Goal: Transaction & Acquisition: Purchase product/service

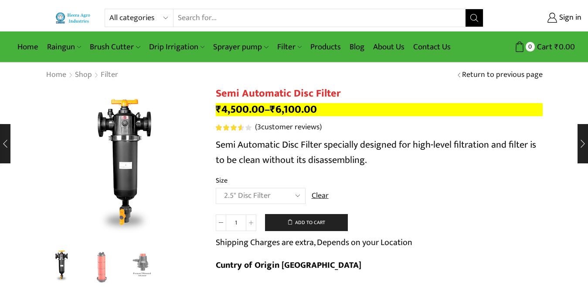
select select "2.5" Disc Filter"
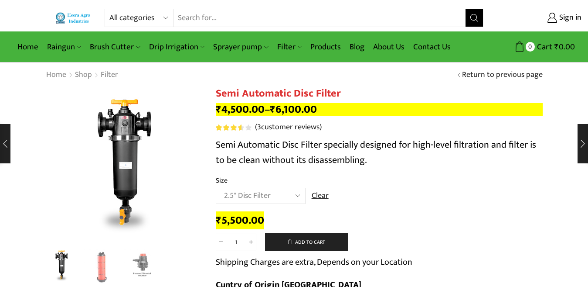
click at [133, 18] on select "All categories Accessories Air Release Valve Brush Cutter Domestic Use Drip Irr…" at bounding box center [141, 17] width 64 height 17
select select "filter"
click at [109, 9] on select "All categories Accessories Air Release Valve Brush Cutter Domestic Use Drip Irr…" at bounding box center [141, 17] width 64 height 17
click at [473, 18] on icon "Search button" at bounding box center [475, 18] width 8 height 8
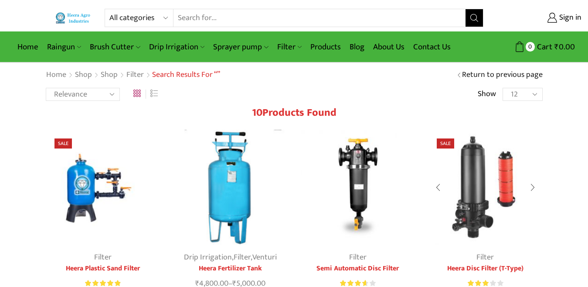
click at [468, 181] on img at bounding box center [485, 187] width 115 height 115
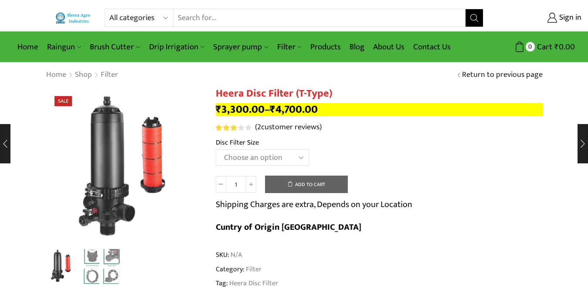
click at [258, 155] on select "Choose an option 2" Disc Filter 2.5" Disc Filter 3" Disc Filter 40m3 3" Disc Fi…" at bounding box center [262, 157] width 93 height 16
click at [216, 149] on select "Choose an option 2" Disc Filter 2.5" Disc Filter 3" Disc Filter 40m3 3" Disc Fi…" at bounding box center [262, 157] width 93 height 16
select select "2-5-disc-filter"
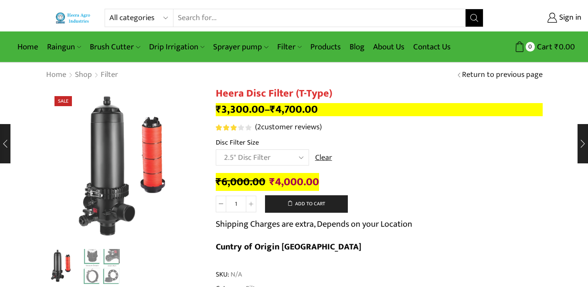
click at [134, 16] on select "All categories Accessories Air Release Valve Brush Cutter Domestic Use Drip Irr…" at bounding box center [141, 17] width 64 height 17
select select "filter"
click at [109, 9] on select "All categories Accessories Air Release Valve Brush Cutter Domestic Use Drip Irr…" at bounding box center [141, 17] width 64 height 17
click at [475, 20] on icon "Search button" at bounding box center [475, 18] width 8 height 8
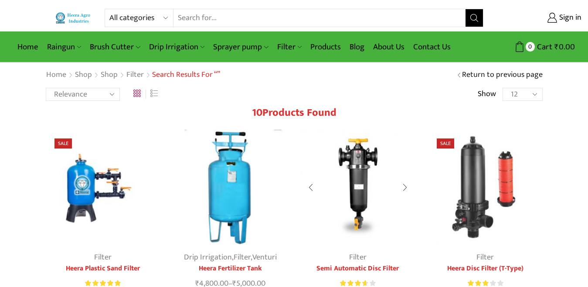
click at [357, 175] on img at bounding box center [358, 187] width 115 height 115
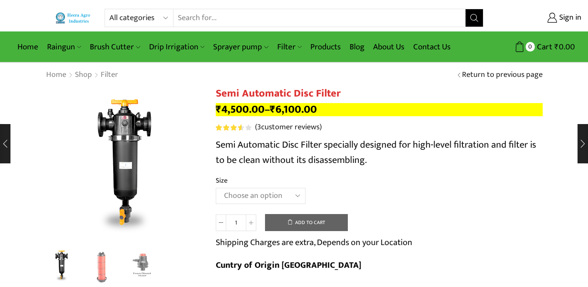
click at [249, 192] on select "Choose an option 2" Disc Filter 2.5" Disc Filter 3" Disc Filter" at bounding box center [261, 196] width 90 height 16
click at [216, 188] on select "Choose an option 2" Disc Filter 2.5" Disc Filter 3" Disc Filter" at bounding box center [261, 196] width 90 height 16
select select "2.5" Disc Filter"
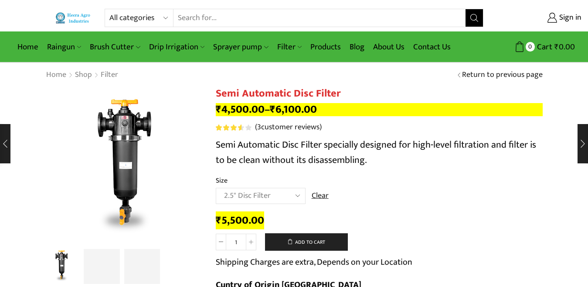
select select "2.5" Disc Filter"
